Goal: Entertainment & Leisure: Consume media (video, audio)

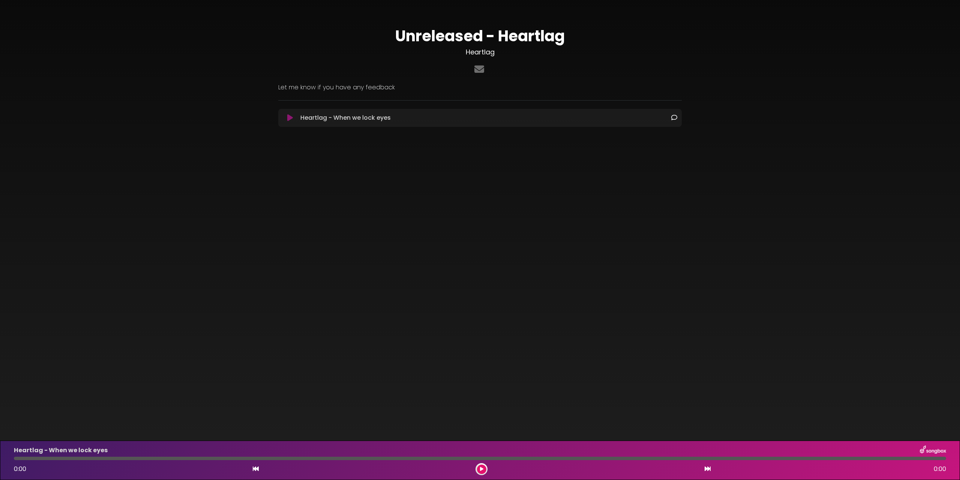
click at [290, 119] on icon at bounding box center [290, 118] width 6 height 8
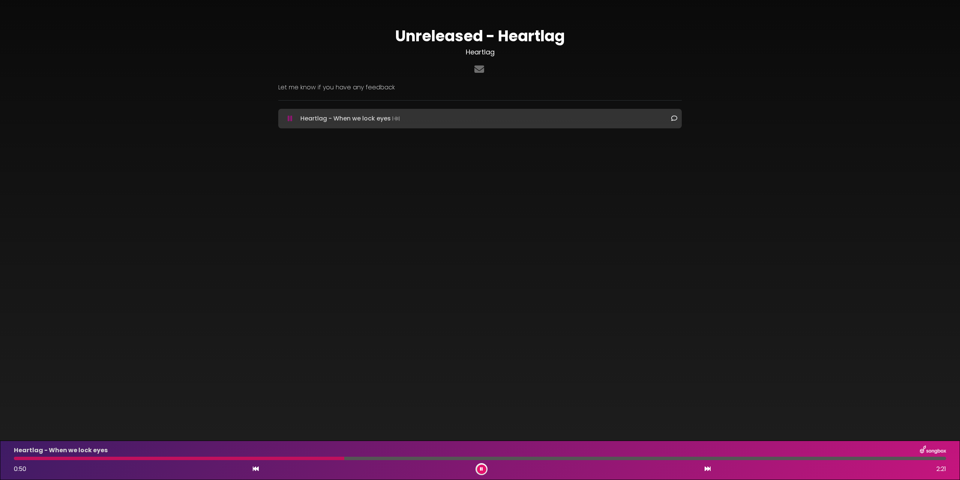
click at [654, 236] on body "× Unreleased - Heartlag Heartlag ×" at bounding box center [480, 240] width 960 height 480
drag, startPoint x: 145, startPoint y: 458, endPoint x: 119, endPoint y: 456, distance: 25.9
click at [119, 456] on div "Heartlag - When we lock eyes 0:16 2:21" at bounding box center [479, 460] width 941 height 30
drag, startPoint x: 107, startPoint y: 456, endPoint x: 0, endPoint y: 457, distance: 106.5
click at [0, 457] on div "Heartlag - When we lock eyes 0:22 2:21" at bounding box center [480, 459] width 960 height 39
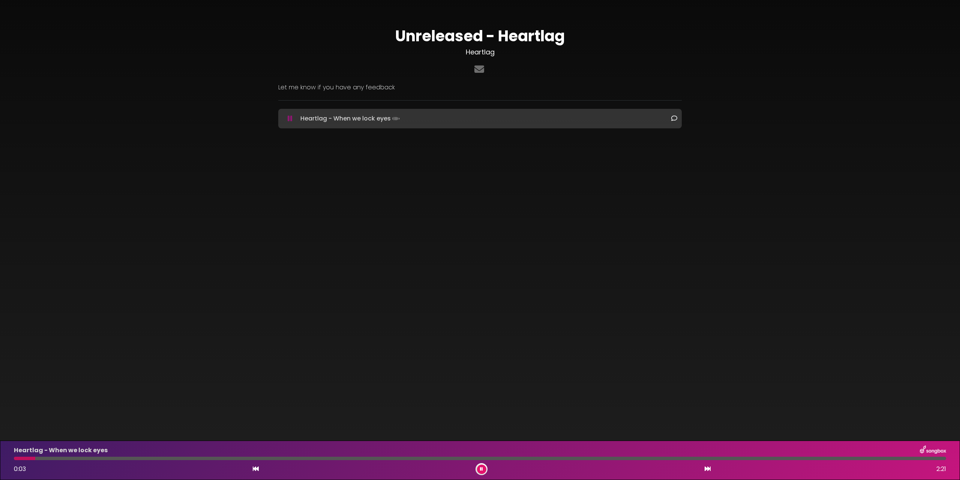
drag, startPoint x: 35, startPoint y: 458, endPoint x: 4, endPoint y: 459, distance: 30.4
click at [4, 459] on div "Heartlag - When we lock eyes 0:03 2:21" at bounding box center [480, 459] width 960 height 39
drag, startPoint x: 21, startPoint y: 458, endPoint x: 8, endPoint y: 461, distance: 13.4
click at [8, 461] on div "Heartlag - When we lock eyes 0:00 2:21" at bounding box center [480, 459] width 960 height 39
drag, startPoint x: 39, startPoint y: 460, endPoint x: 12, endPoint y: 457, distance: 26.4
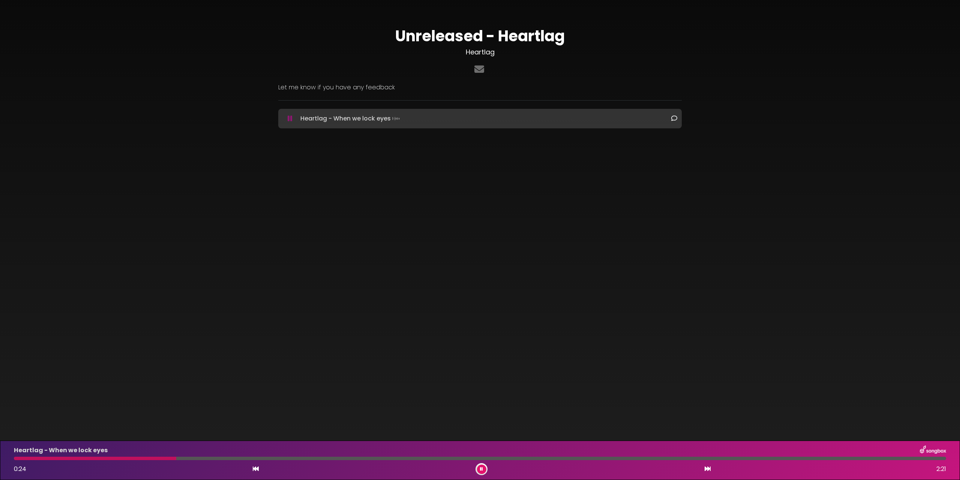
click at [12, 457] on div "Heartlag - When we lock eyes 0:24 2:21" at bounding box center [479, 460] width 941 height 30
click at [21, 458] on div at bounding box center [96, 457] width 164 height 3
click at [322, 456] on div "Heartlag - When we lock eyes 0:12 2:21" at bounding box center [479, 460] width 941 height 30
click at [481, 470] on icon at bounding box center [481, 469] width 3 height 5
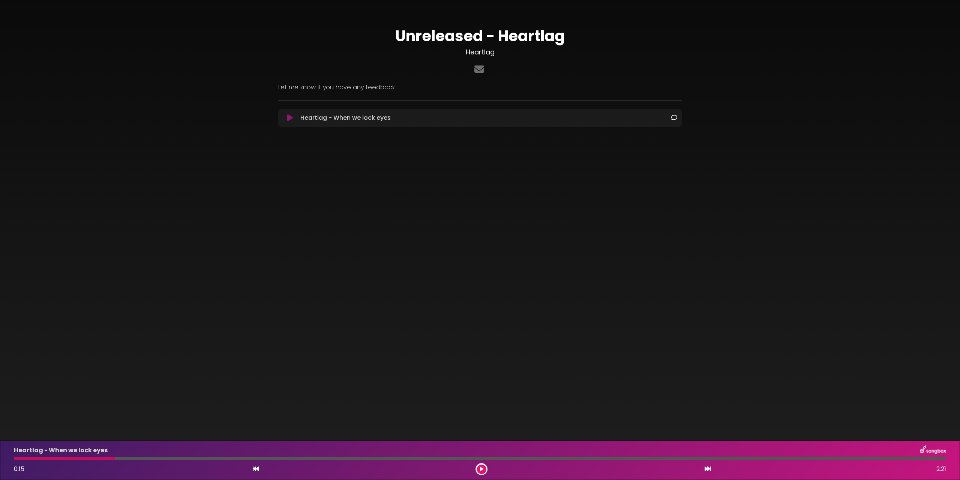
click at [483, 467] on button at bounding box center [481, 468] width 9 height 9
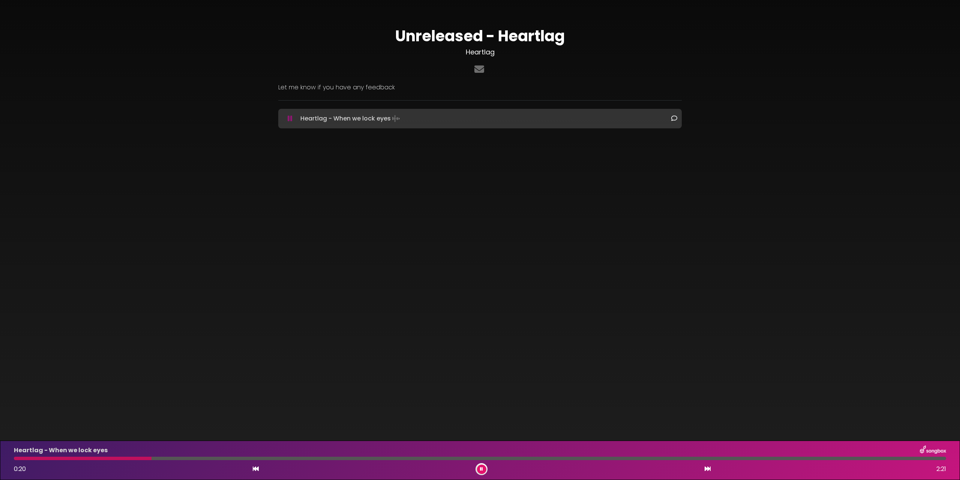
click at [484, 467] on button at bounding box center [481, 468] width 9 height 9
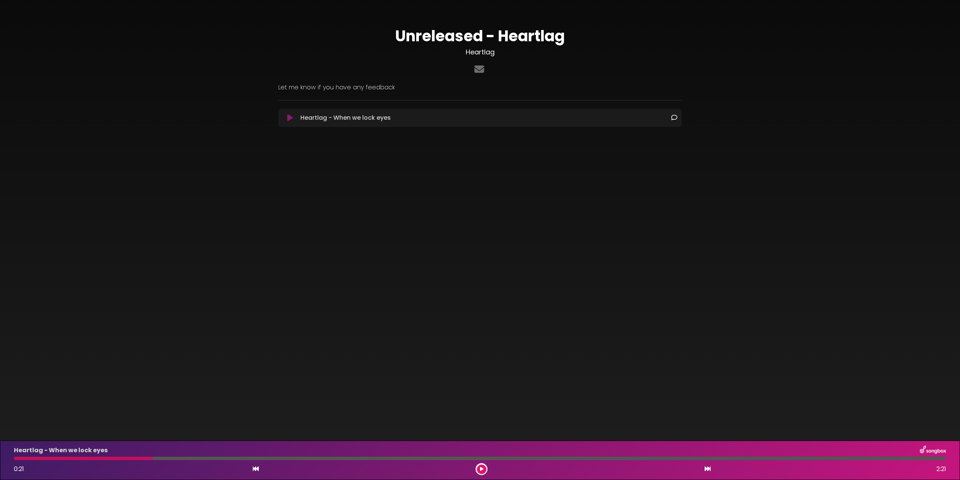
click at [480, 465] on button at bounding box center [481, 468] width 9 height 9
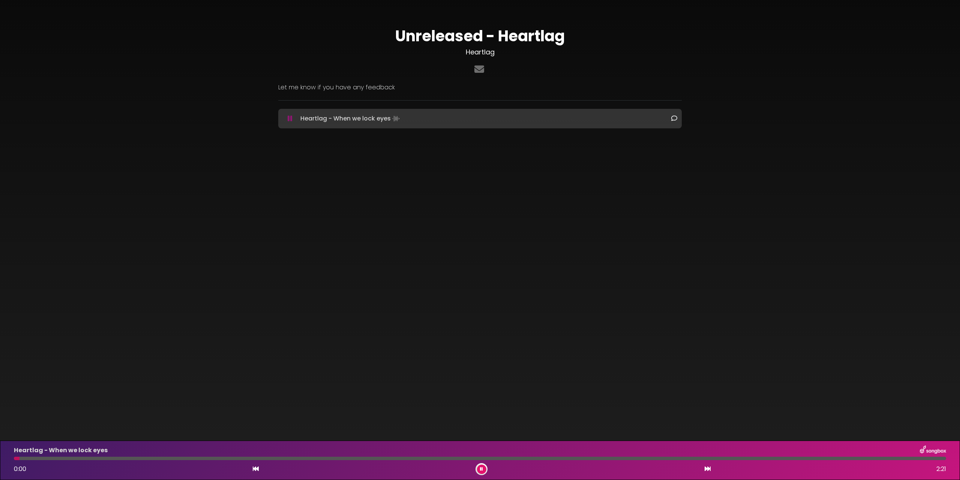
drag, startPoint x: 155, startPoint y: 458, endPoint x: 19, endPoint y: 460, distance: 136.2
click at [19, 460] on div "Heartlag - When we lock eyes 0:00 2:21" at bounding box center [479, 460] width 941 height 30
drag, startPoint x: 19, startPoint y: 458, endPoint x: 8, endPoint y: 457, distance: 10.9
click at [8, 457] on div "Heartlag - When we lock eyes 0:00 2:21" at bounding box center [480, 459] width 960 height 39
click at [484, 467] on button at bounding box center [481, 468] width 9 height 9
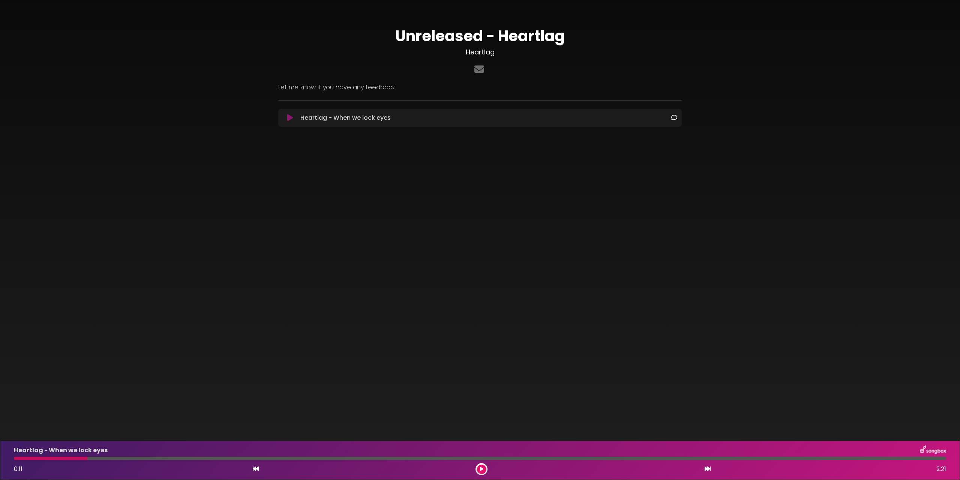
click at [482, 469] on icon at bounding box center [481, 469] width 3 height 5
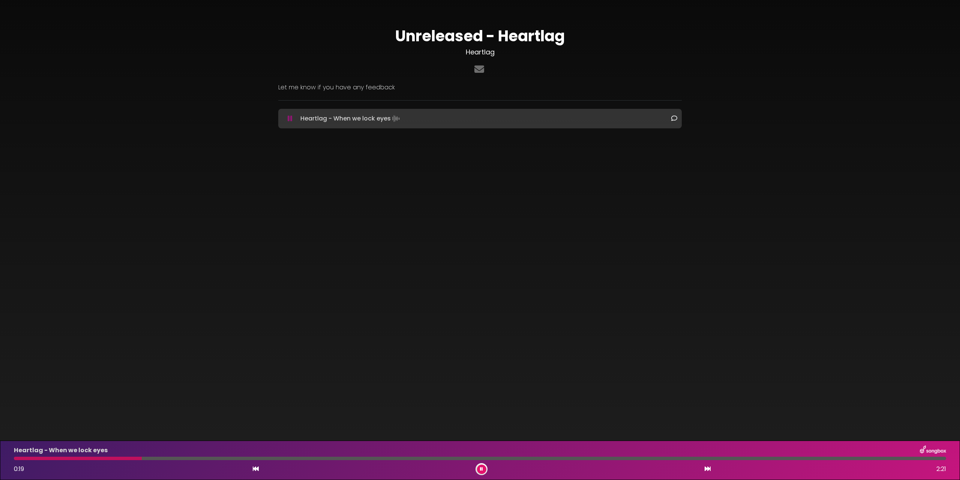
click at [480, 467] on button at bounding box center [481, 468] width 9 height 9
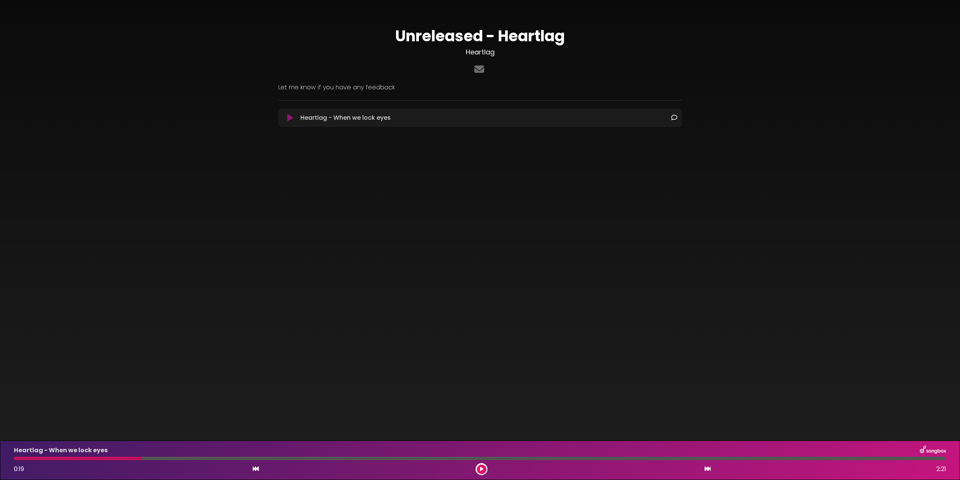
click at [479, 466] on button at bounding box center [481, 468] width 9 height 9
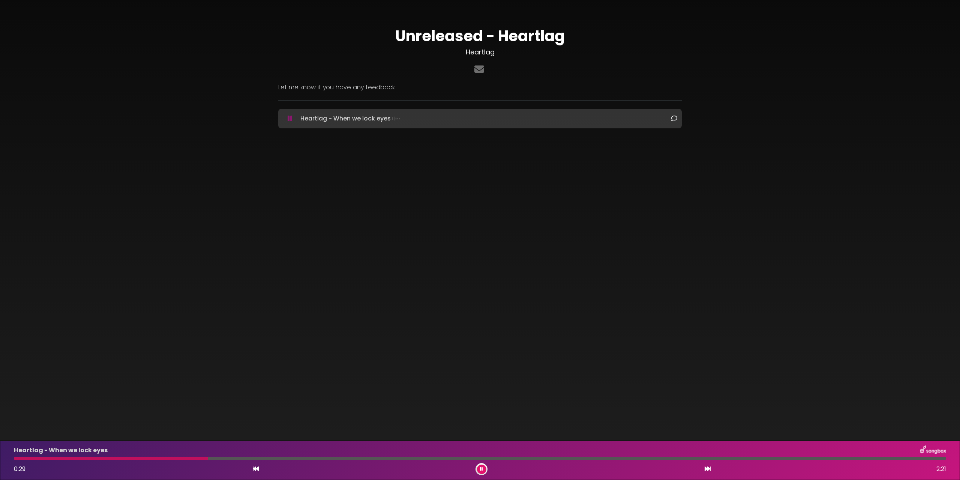
click at [482, 470] on icon at bounding box center [481, 469] width 3 height 5
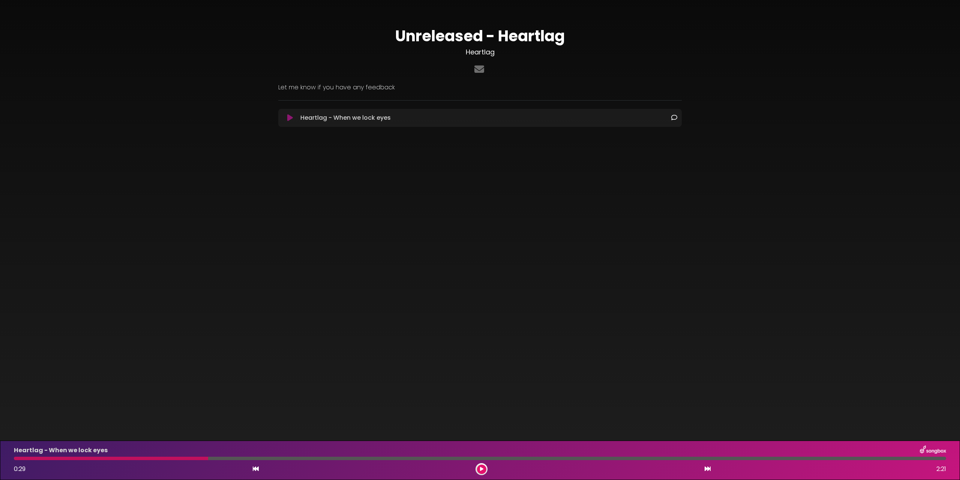
click at [488, 467] on div "0:29 2:21" at bounding box center [479, 469] width 941 height 12
click at [486, 467] on div at bounding box center [482, 469] width 12 height 12
click at [482, 467] on icon at bounding box center [481, 469] width 3 height 5
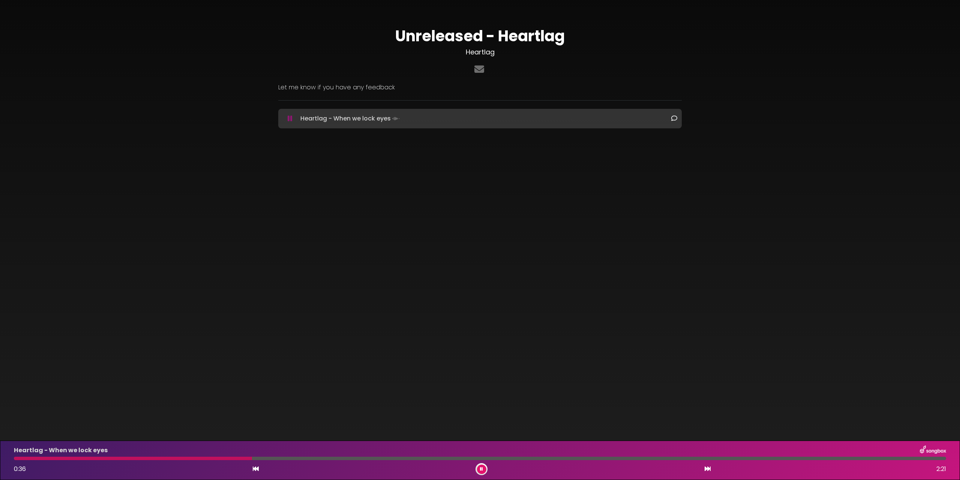
click at [480, 467] on icon at bounding box center [481, 469] width 3 height 5
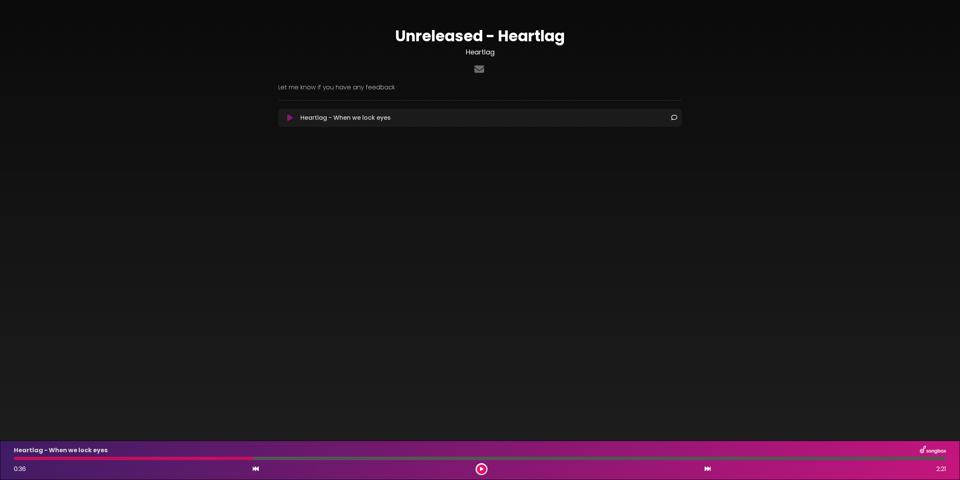
click at [484, 470] on button at bounding box center [481, 468] width 9 height 9
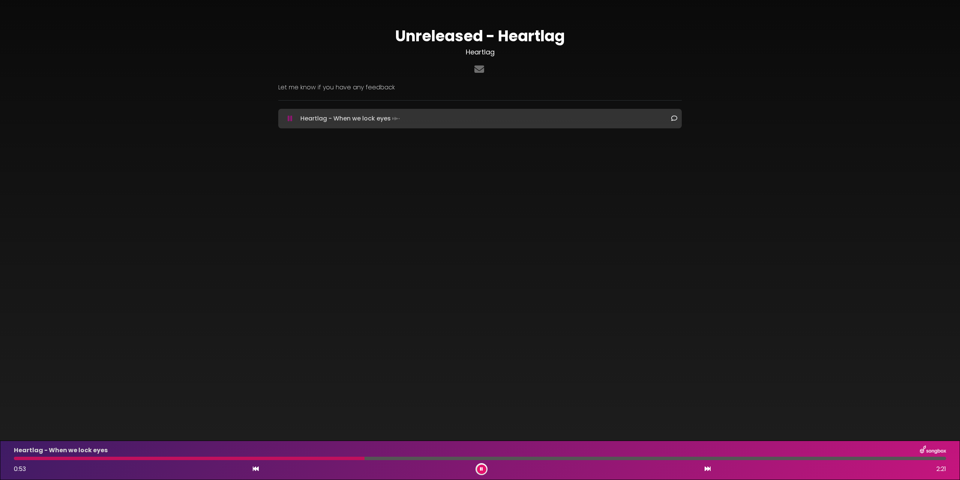
click at [484, 470] on button at bounding box center [481, 468] width 9 height 9
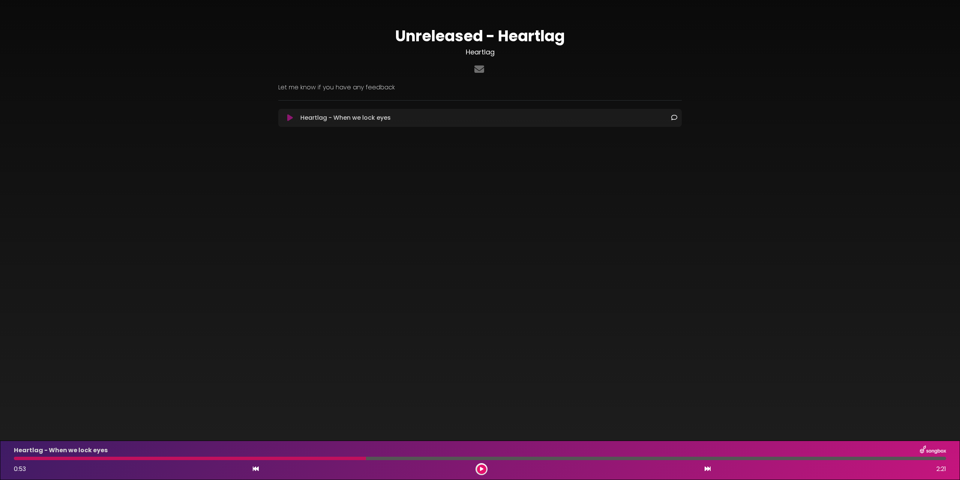
click at [483, 467] on icon at bounding box center [481, 469] width 3 height 5
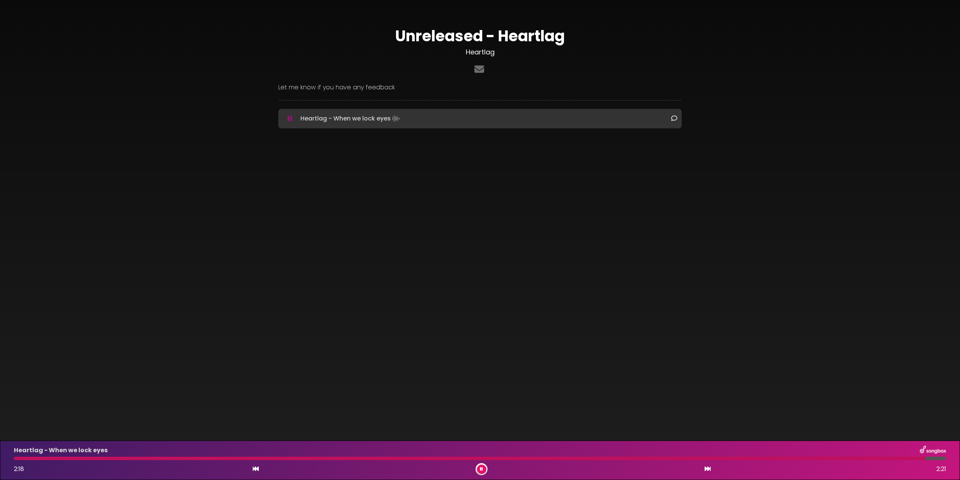
drag, startPoint x: 25, startPoint y: 458, endPoint x: 6, endPoint y: 459, distance: 19.5
click at [6, 459] on div "Heartlag - When we lock eyes 2:18 2:21" at bounding box center [480, 459] width 960 height 39
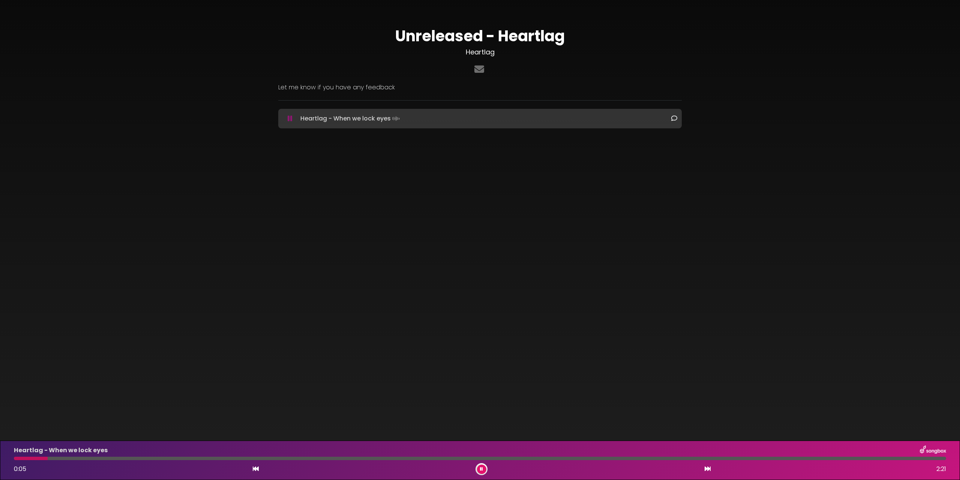
click at [482, 469] on icon at bounding box center [481, 469] width 3 height 5
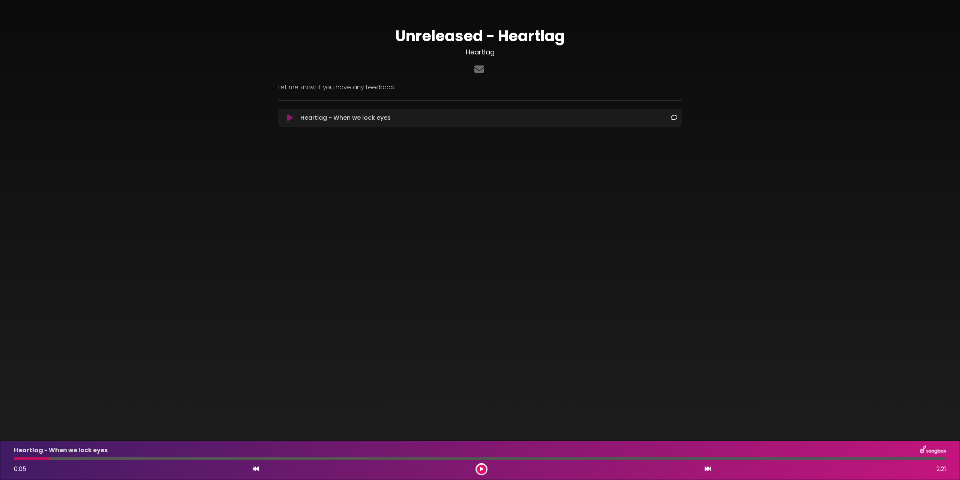
click at [876, 456] on div "Heartlag - When we lock eyes 0:05 2:21" at bounding box center [479, 460] width 941 height 30
click at [875, 459] on div at bounding box center [480, 457] width 932 height 3
drag, startPoint x: 549, startPoint y: 458, endPoint x: 521, endPoint y: 461, distance: 28.6
click at [554, 459] on div at bounding box center [480, 457] width 932 height 3
drag, startPoint x: 47, startPoint y: 458, endPoint x: 53, endPoint y: 459, distance: 5.3
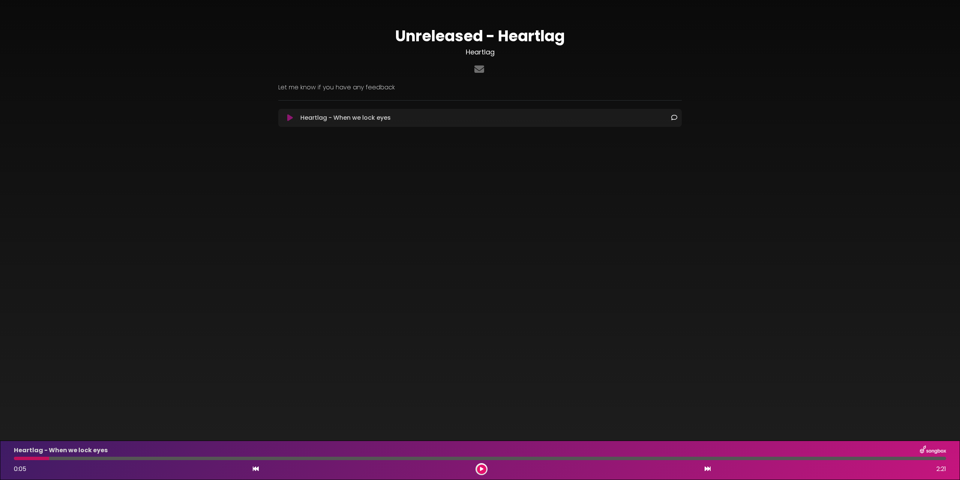
click at [51, 459] on div at bounding box center [480, 457] width 932 height 3
drag, startPoint x: 53, startPoint y: 459, endPoint x: 99, endPoint y: 459, distance: 46.5
click at [63, 461] on div "Heartlag - When we lock eyes 0:05 2:21" at bounding box center [479, 460] width 941 height 30
click at [485, 470] on button at bounding box center [481, 468] width 9 height 9
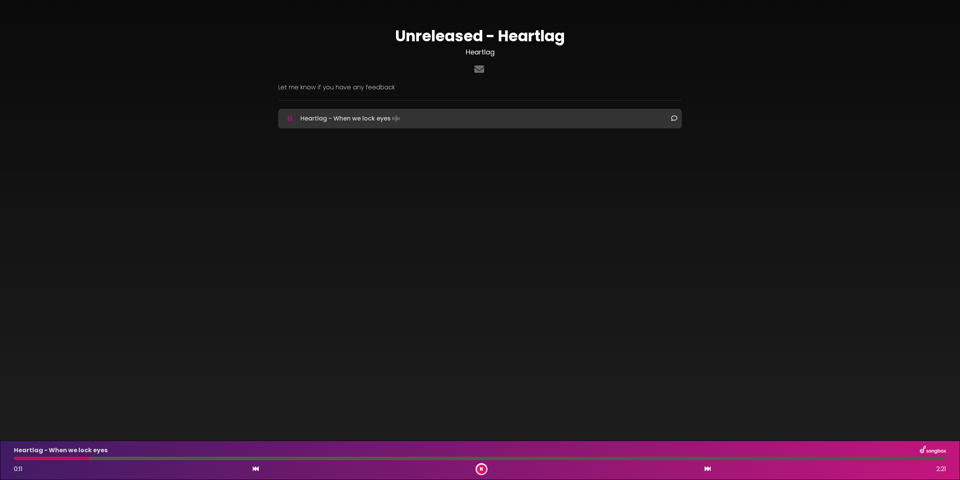
click at [336, 91] on p "Let me know if you have any feedback" at bounding box center [480, 87] width 404 height 9
click at [486, 458] on div at bounding box center [480, 457] width 932 height 3
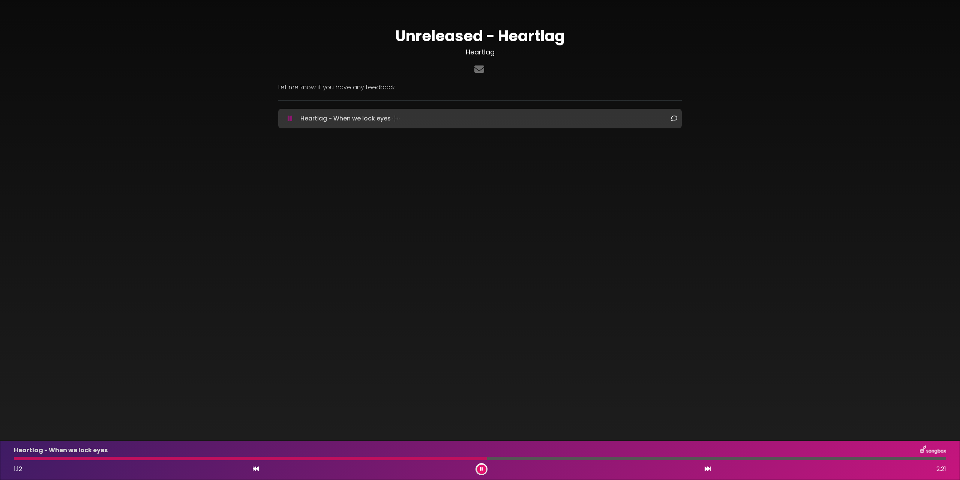
drag, startPoint x: 487, startPoint y: 457, endPoint x: 505, endPoint y: 461, distance: 18.5
click at [491, 458] on div at bounding box center [480, 457] width 932 height 3
click at [685, 459] on div at bounding box center [480, 457] width 932 height 3
click at [815, 459] on div at bounding box center [480, 457] width 932 height 3
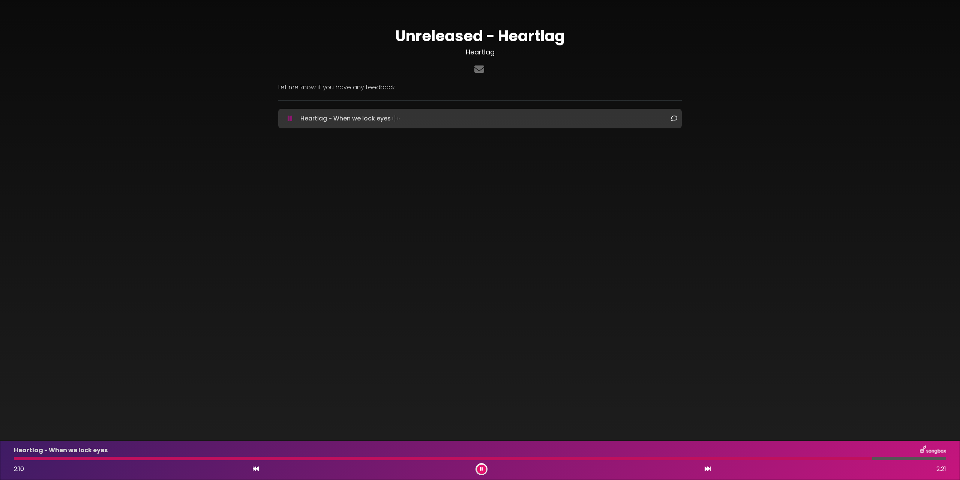
click at [901, 459] on div at bounding box center [480, 457] width 932 height 3
click at [934, 456] on div "Heartlag - When we lock eyes 2:15 2:21" at bounding box center [479, 460] width 941 height 30
click at [927, 460] on div "Heartlag - When we lock eyes 2:16 2:21" at bounding box center [479, 460] width 941 height 30
click at [496, 457] on div at bounding box center [466, 457] width 905 height 3
click at [707, 457] on div at bounding box center [480, 457] width 932 height 3
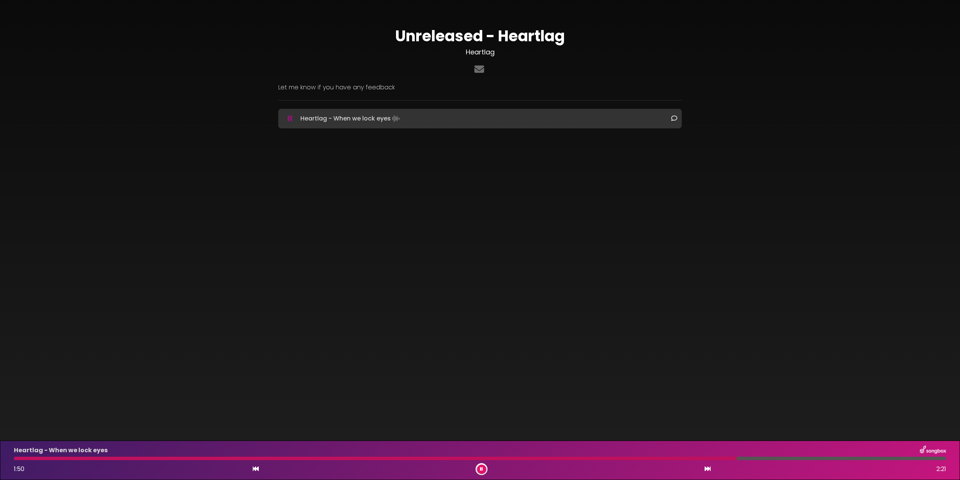
click at [808, 456] on div at bounding box center [480, 457] width 932 height 3
click at [849, 457] on div at bounding box center [480, 457] width 932 height 3
click at [900, 458] on div at bounding box center [480, 457] width 932 height 3
click at [931, 459] on div at bounding box center [480, 457] width 932 height 3
click at [20, 459] on div at bounding box center [480, 457] width 932 height 3
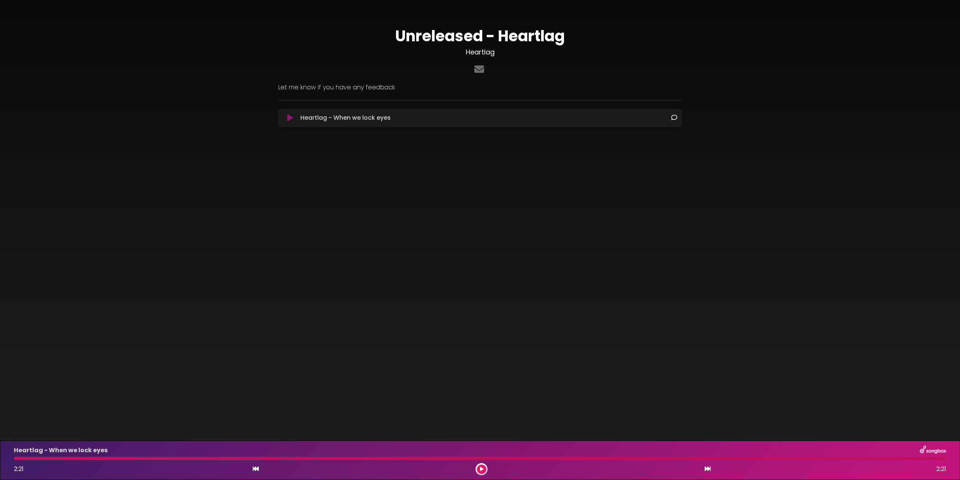
drag, startPoint x: 23, startPoint y: 457, endPoint x: 72, endPoint y: 456, distance: 49.5
click at [24, 457] on div at bounding box center [480, 457] width 932 height 3
click at [476, 466] on div at bounding box center [482, 469] width 12 height 12
click at [483, 468] on icon at bounding box center [481, 469] width 3 height 5
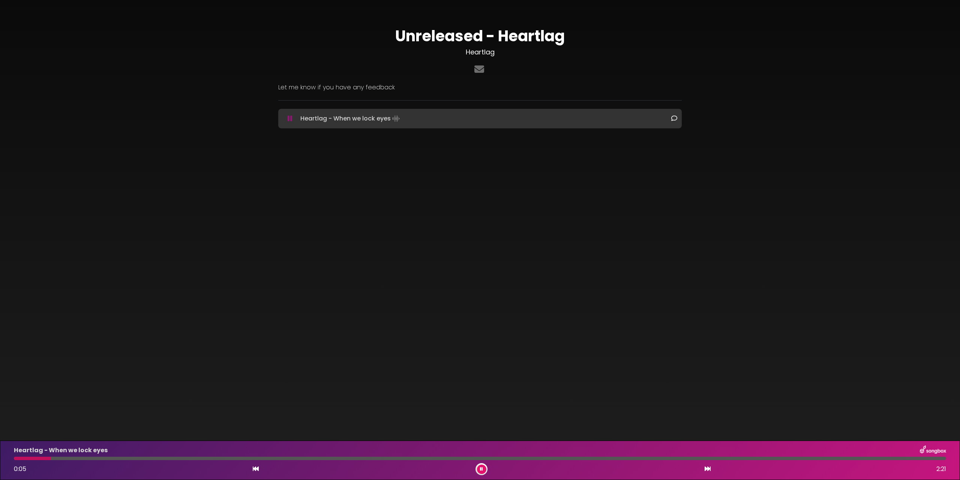
click at [481, 468] on icon at bounding box center [481, 469] width 3 height 5
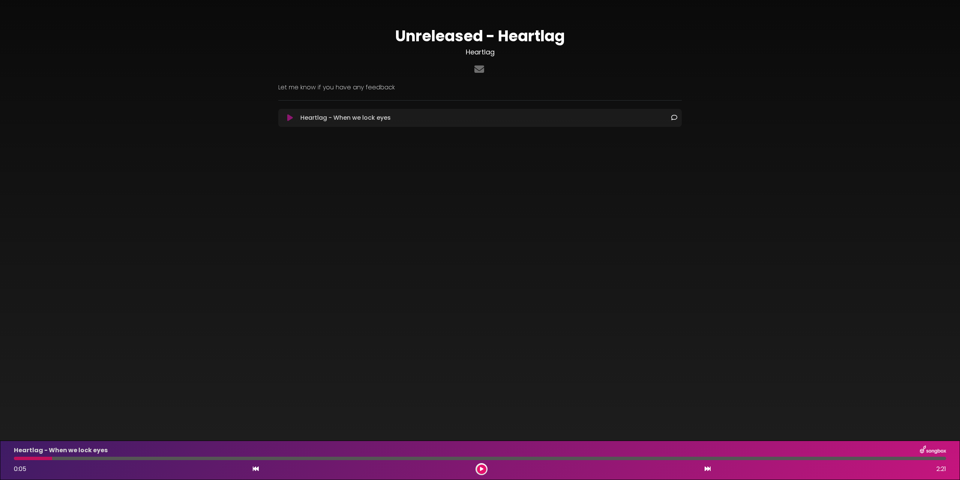
click at [479, 467] on button at bounding box center [481, 468] width 9 height 9
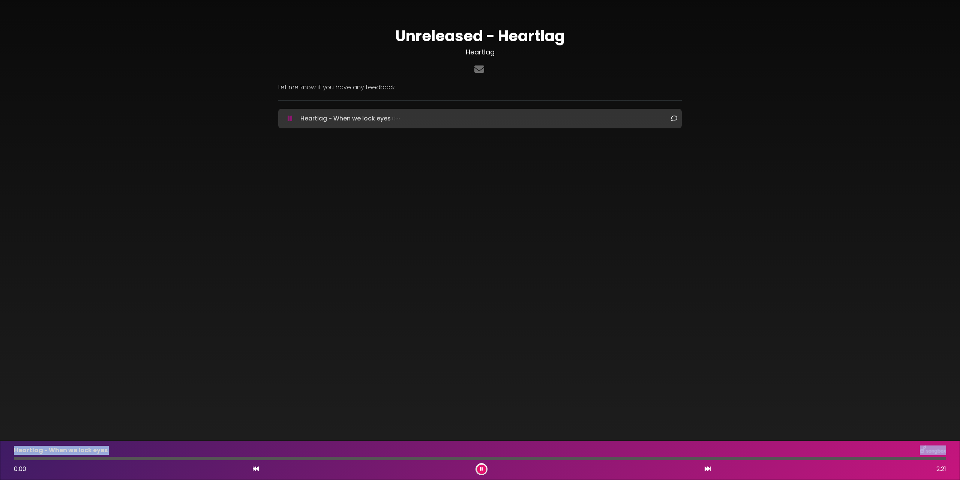
drag, startPoint x: 54, startPoint y: 458, endPoint x: 4, endPoint y: 454, distance: 50.4
click at [4, 454] on div "Heartlag - When we lock eyes 0:00 2:21" at bounding box center [480, 459] width 960 height 39
click at [192, 393] on body "× Unreleased - Heartlag Heartlag ×" at bounding box center [480, 240] width 960 height 480
click at [479, 468] on button at bounding box center [481, 468] width 9 height 9
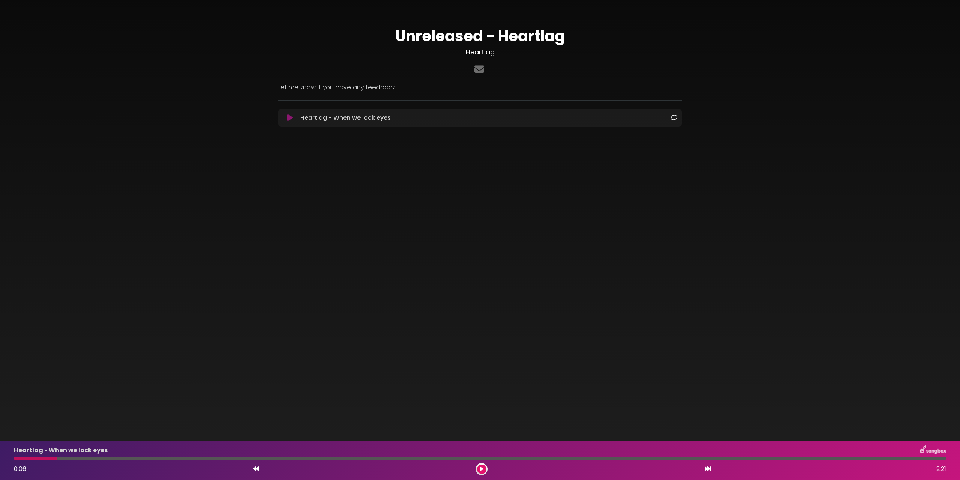
click at [896, 457] on div at bounding box center [480, 457] width 932 height 3
drag, startPoint x: 902, startPoint y: 457, endPoint x: 926, endPoint y: 459, distance: 23.7
click at [903, 457] on div at bounding box center [480, 457] width 932 height 3
drag, startPoint x: 937, startPoint y: 459, endPoint x: 929, endPoint y: 458, distance: 8.4
click at [937, 459] on div at bounding box center [480, 457] width 932 height 3
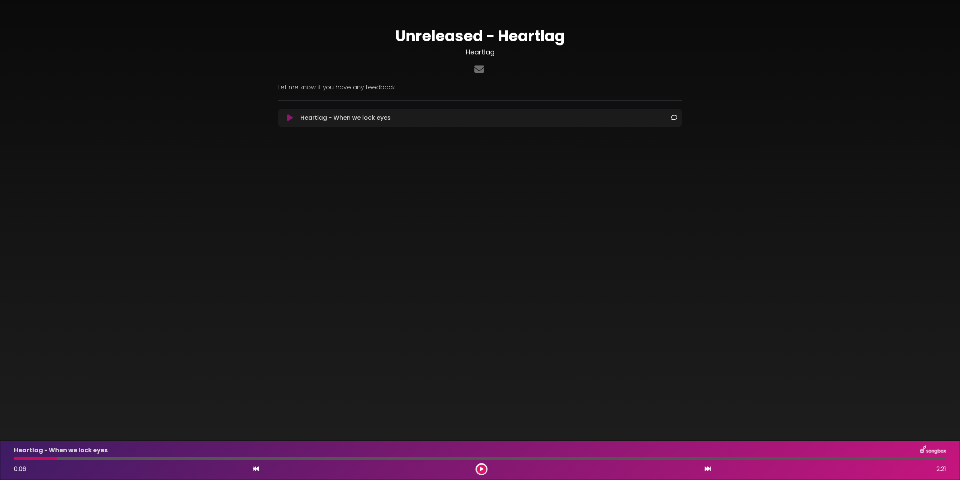
click at [926, 458] on div at bounding box center [480, 457] width 932 height 3
click at [912, 458] on div at bounding box center [480, 457] width 932 height 3
click at [61, 457] on div "Heartlag - When we lock eyes 0:06 2:21" at bounding box center [479, 460] width 941 height 30
drag, startPoint x: 61, startPoint y: 457, endPoint x: 376, endPoint y: 457, distance: 315.0
click at [284, 456] on div at bounding box center [480, 457] width 932 height 3
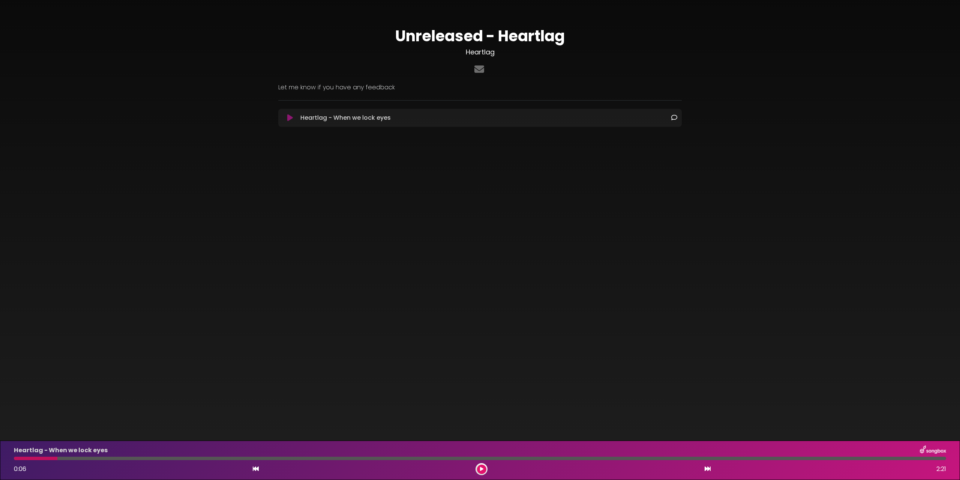
click at [483, 469] on icon at bounding box center [481, 469] width 3 height 5
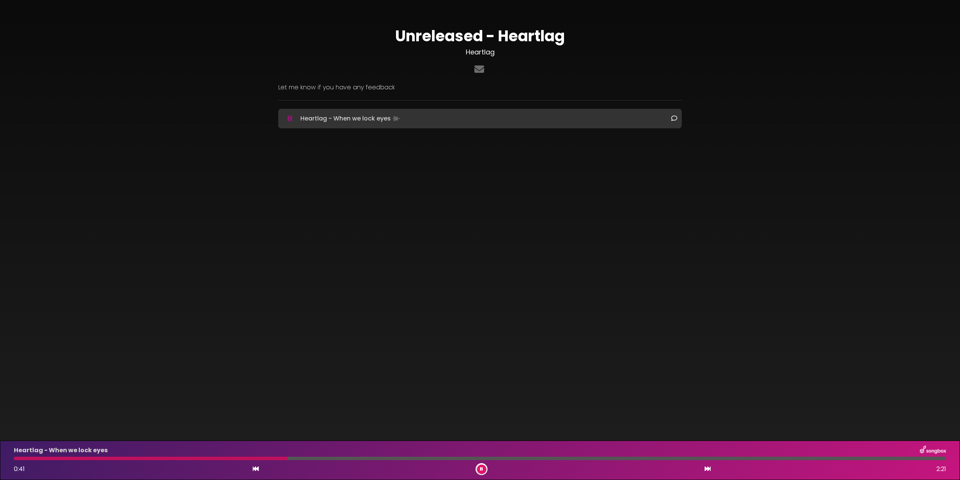
click at [863, 459] on div at bounding box center [480, 457] width 932 height 3
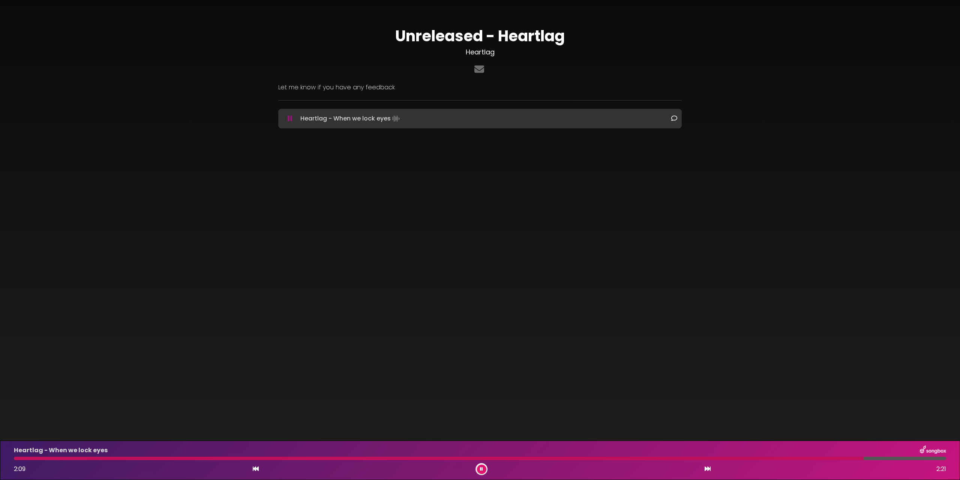
click at [879, 459] on div at bounding box center [480, 457] width 932 height 3
click at [931, 458] on div at bounding box center [480, 457] width 932 height 3
drag, startPoint x: 904, startPoint y: 456, endPoint x: 900, endPoint y: 456, distance: 4.2
click at [901, 456] on div "Heartlag - When we lock eyes 2:20 2:21" at bounding box center [479, 460] width 941 height 30
click at [4, 459] on div "Heartlag - When we lock eyes 2:21 2:21" at bounding box center [480, 459] width 960 height 39
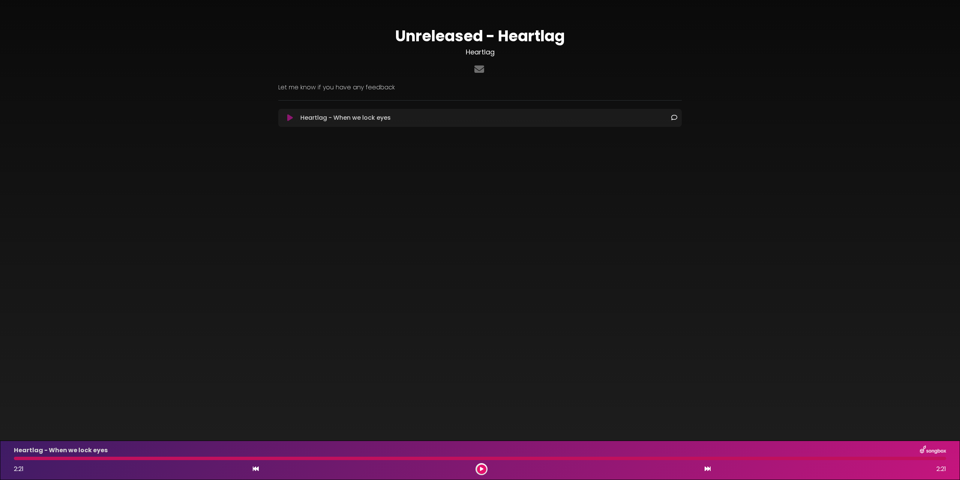
drag, startPoint x: 21, startPoint y: 459, endPoint x: 15, endPoint y: 459, distance: 5.6
click at [21, 459] on div at bounding box center [480, 457] width 932 height 3
click at [21, 458] on div at bounding box center [480, 457] width 932 height 3
drag, startPoint x: 42, startPoint y: 459, endPoint x: 33, endPoint y: 460, distance: 9.0
click at [38, 460] on div "Heartlag - When we lock eyes 2:21 2:21" at bounding box center [479, 460] width 941 height 30
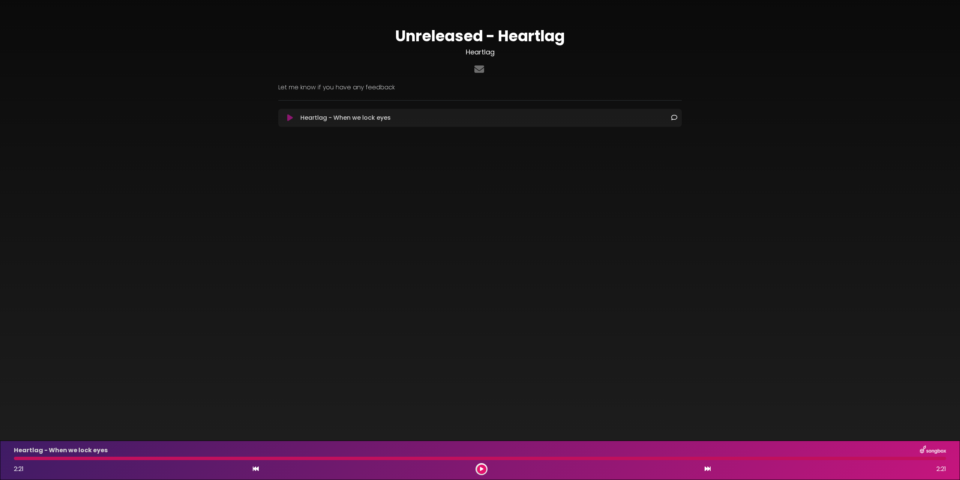
drag, startPoint x: 490, startPoint y: 467, endPoint x: 484, endPoint y: 467, distance: 6.4
click at [489, 467] on div "2:21 2:21" at bounding box center [479, 469] width 941 height 12
drag, startPoint x: 484, startPoint y: 467, endPoint x: 464, endPoint y: 442, distance: 32.1
click at [483, 467] on button at bounding box center [481, 468] width 9 height 9
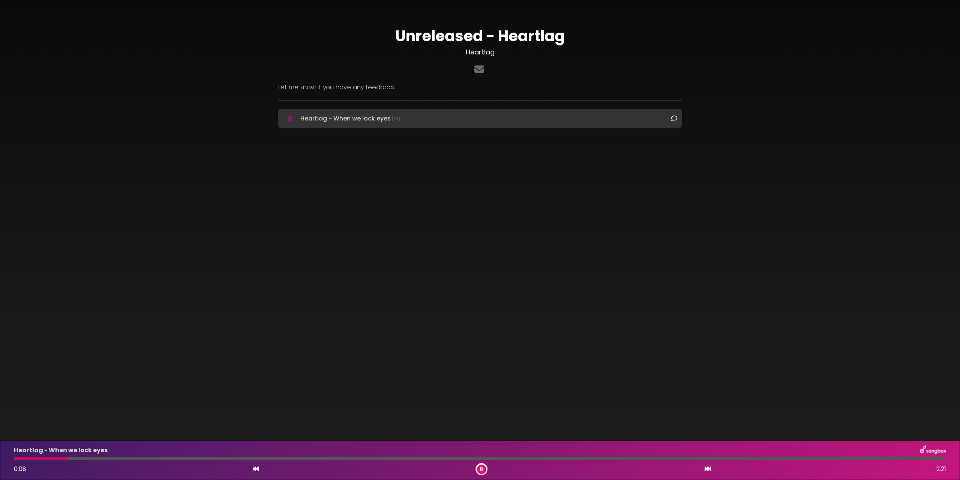
click at [482, 468] on icon at bounding box center [481, 469] width 3 height 5
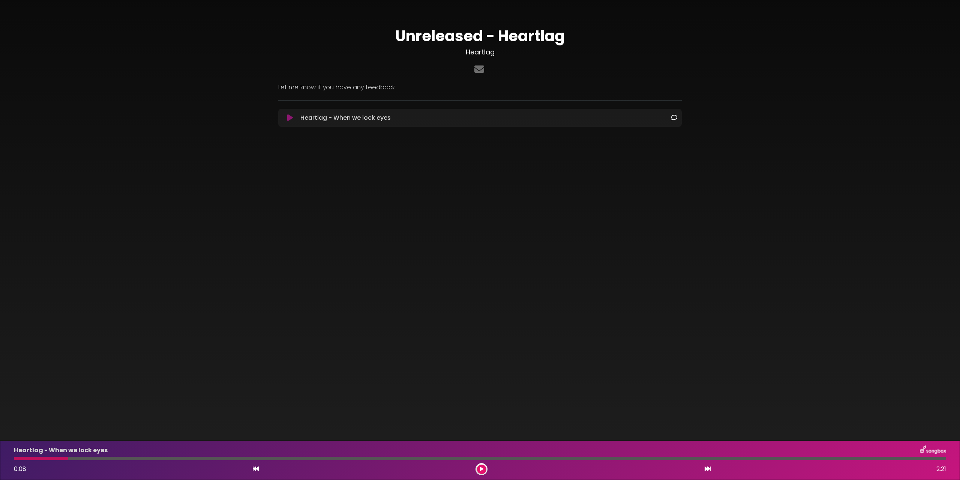
drag, startPoint x: 70, startPoint y: 459, endPoint x: 66, endPoint y: 458, distance: 4.6
click at [66, 458] on div at bounding box center [480, 457] width 932 height 3
drag, startPoint x: 64, startPoint y: 458, endPoint x: 15, endPoint y: 456, distance: 48.8
click at [15, 456] on div at bounding box center [41, 457] width 54 height 3
click at [16, 460] on div "Heartlag - When we lock eyes 0:08 2:21" at bounding box center [479, 460] width 941 height 30
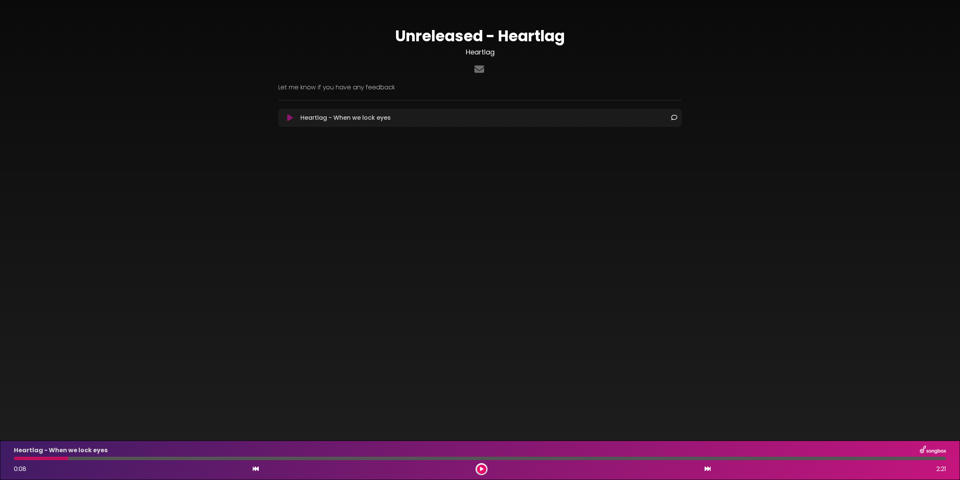
click at [16, 460] on div "Heartlag - When we lock eyes 0:08 2:21" at bounding box center [479, 460] width 941 height 30
click at [19, 459] on div at bounding box center [41, 457] width 54 height 3
click at [483, 467] on icon at bounding box center [481, 469] width 3 height 5
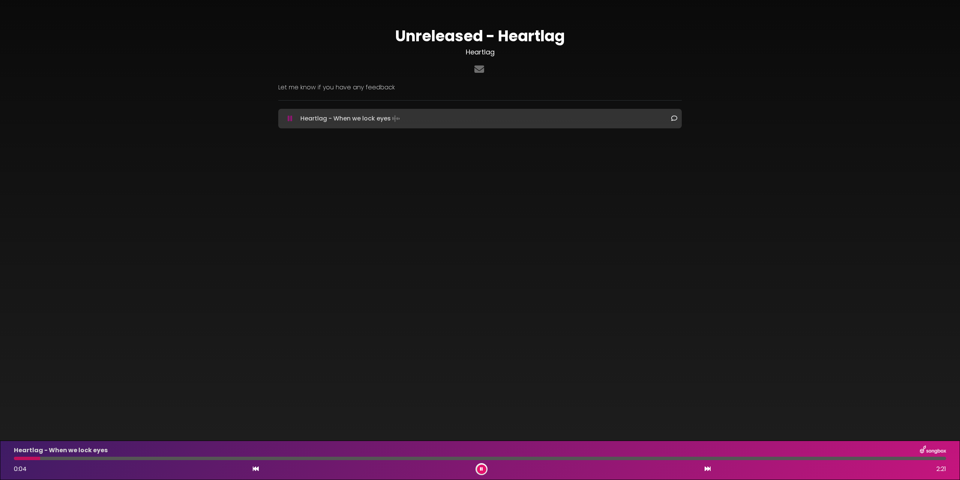
click at [480, 470] on icon at bounding box center [481, 469] width 3 height 5
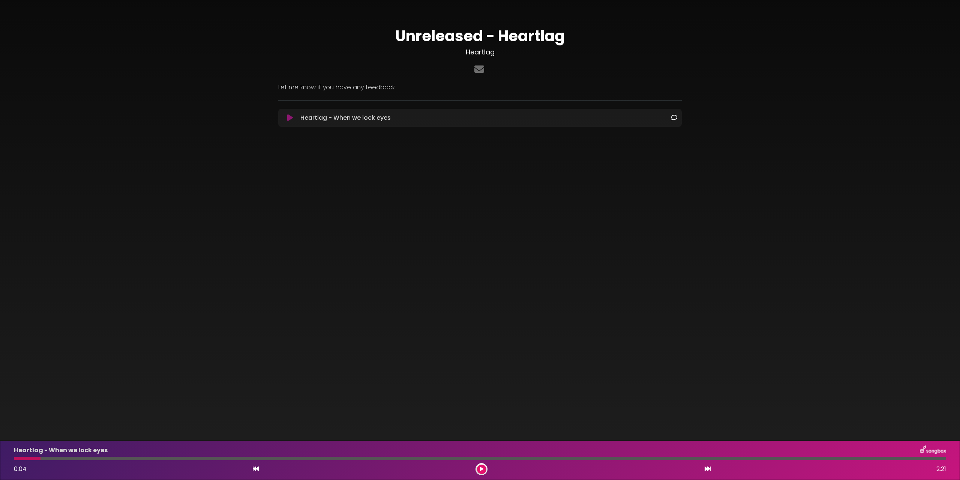
click at [479, 468] on button at bounding box center [481, 468] width 9 height 9
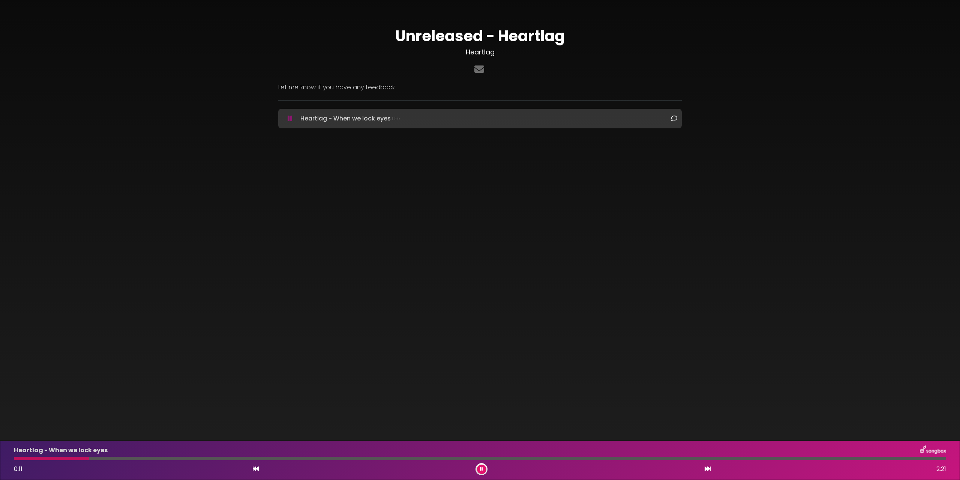
click at [486, 468] on button at bounding box center [481, 468] width 9 height 9
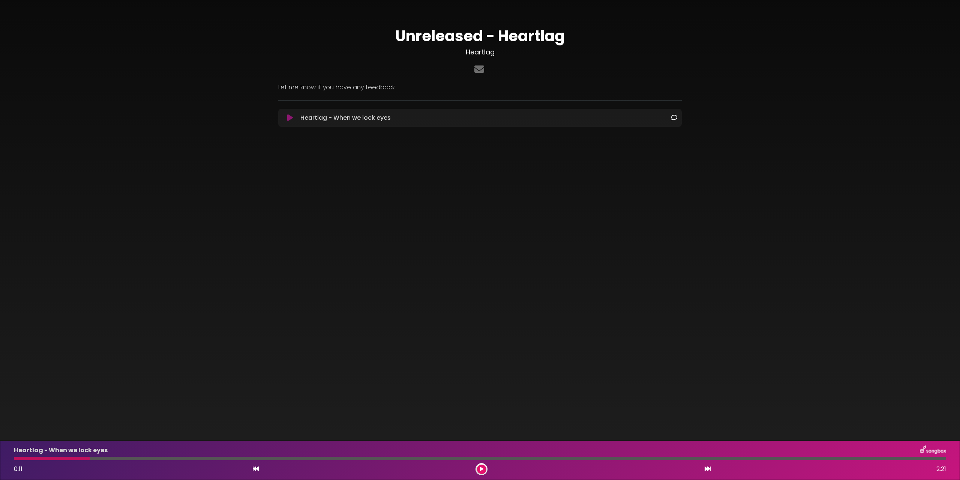
click at [479, 466] on button at bounding box center [481, 468] width 9 height 9
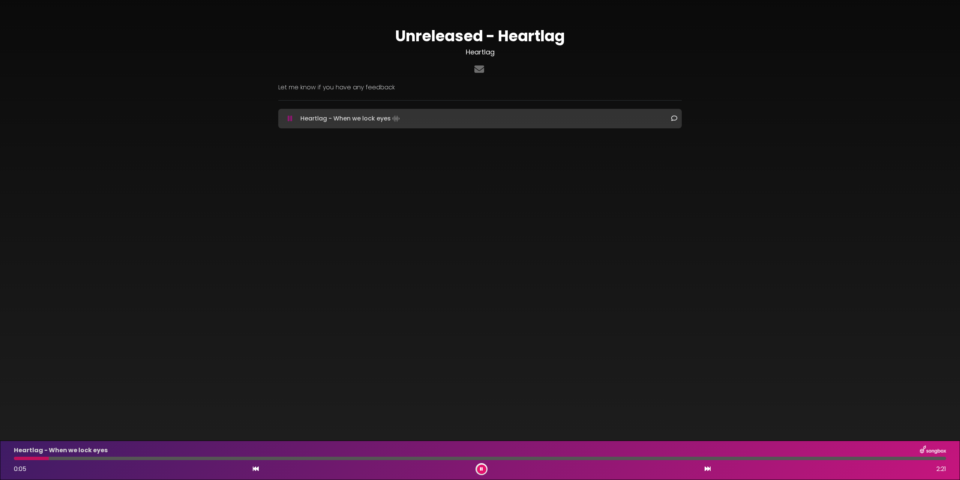
click at [12, 456] on div "Heartlag - When we lock eyes 0:05 2:21" at bounding box center [479, 460] width 941 height 30
click at [486, 470] on button at bounding box center [481, 468] width 9 height 9
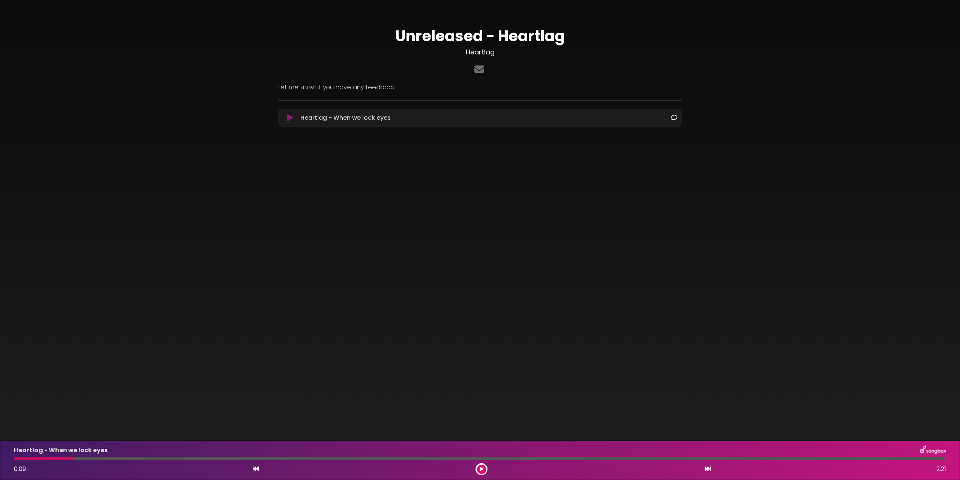
click at [481, 467] on icon at bounding box center [481, 469] width 3 height 5
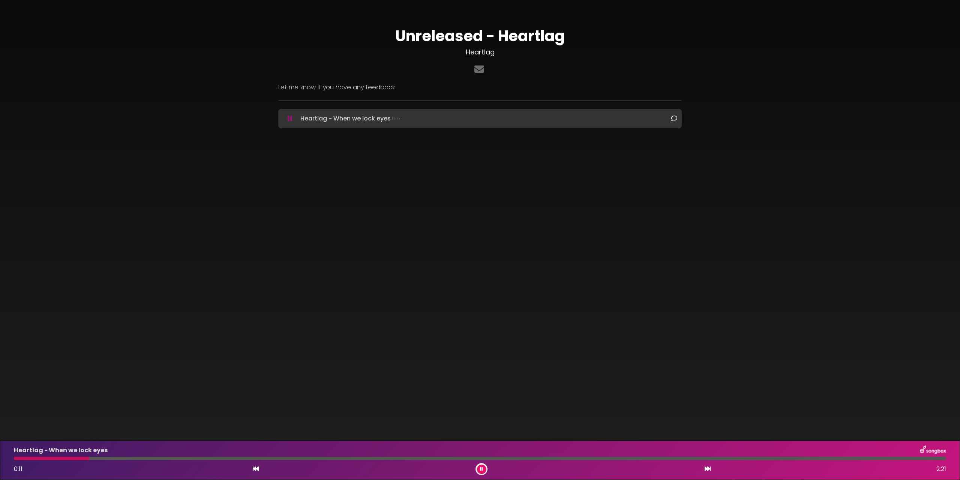
click at [481, 467] on icon at bounding box center [481, 469] width 3 height 5
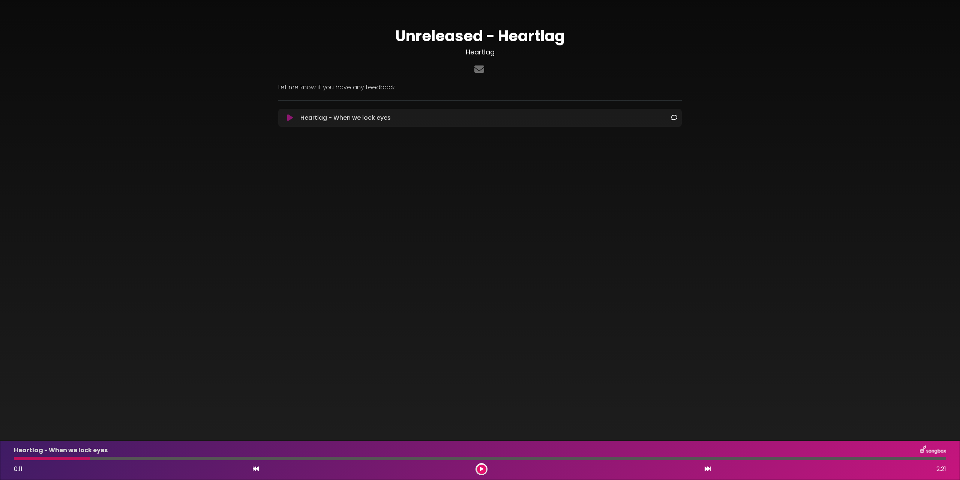
click at [289, 115] on icon at bounding box center [290, 118] width 6 height 8
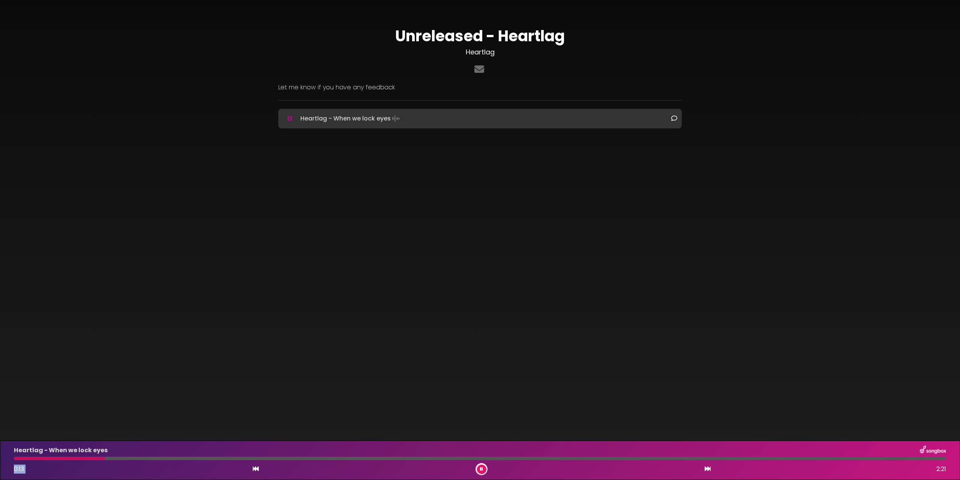
drag, startPoint x: 105, startPoint y: 458, endPoint x: 148, endPoint y: 464, distance: 43.5
click at [147, 464] on div "Heartlag - When we lock eyes 0:13 2:21" at bounding box center [479, 460] width 941 height 30
click at [281, 459] on div at bounding box center [480, 457] width 932 height 3
click at [473, 458] on div at bounding box center [480, 457] width 932 height 3
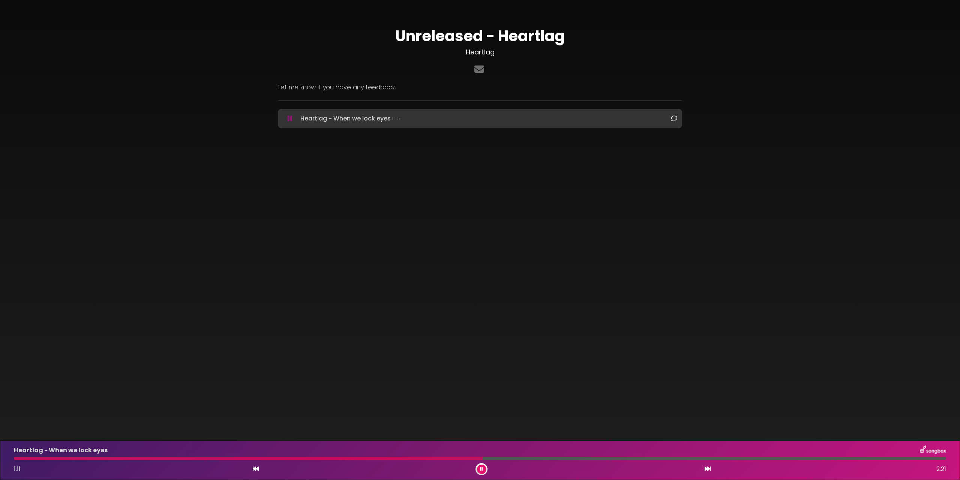
click at [573, 458] on div at bounding box center [480, 457] width 932 height 3
click at [696, 456] on div at bounding box center [480, 457] width 932 height 3
click at [767, 458] on div at bounding box center [480, 457] width 932 height 3
click at [482, 470] on icon at bounding box center [481, 469] width 3 height 5
